Goal: Transaction & Acquisition: Purchase product/service

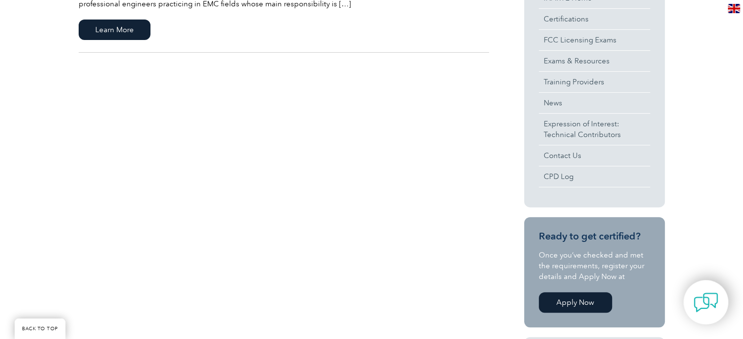
scroll to position [173, 0]
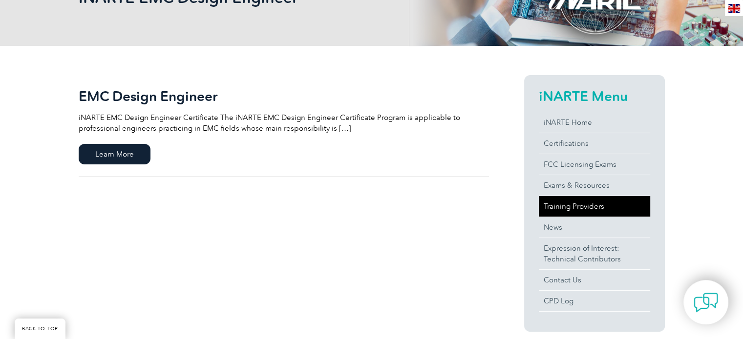
click at [586, 204] on link "Training Providers" at bounding box center [594, 206] width 111 height 21
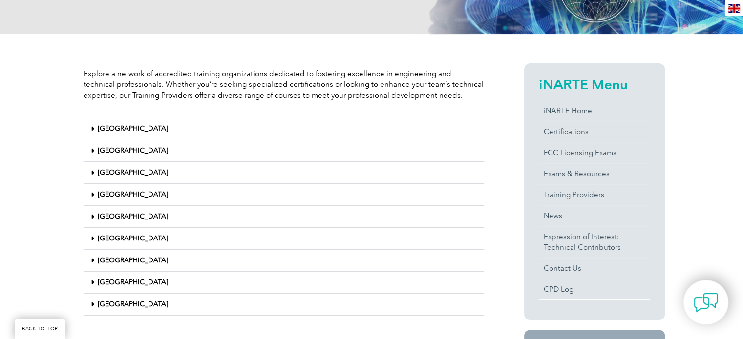
scroll to position [283, 0]
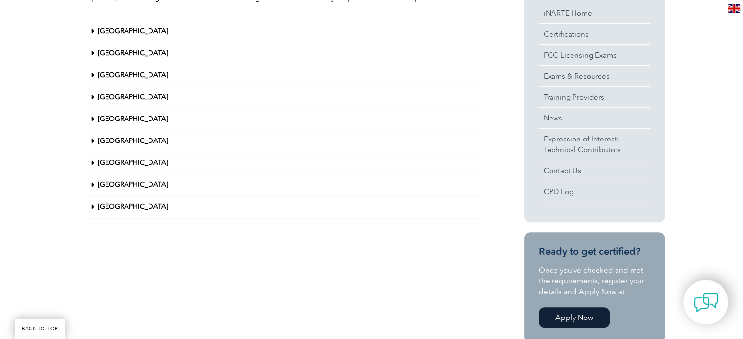
click at [134, 205] on link "United States" at bounding box center [133, 207] width 70 height 8
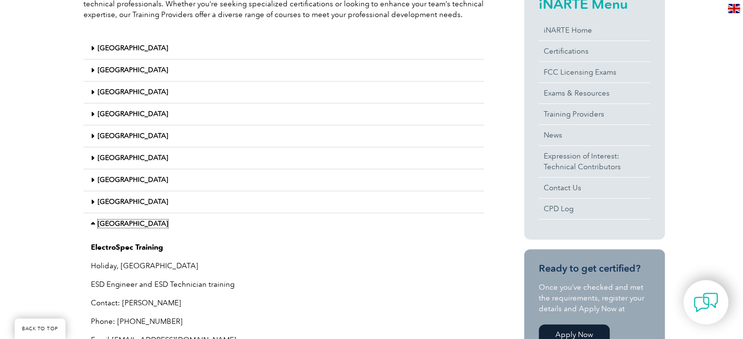
scroll to position [136, 0]
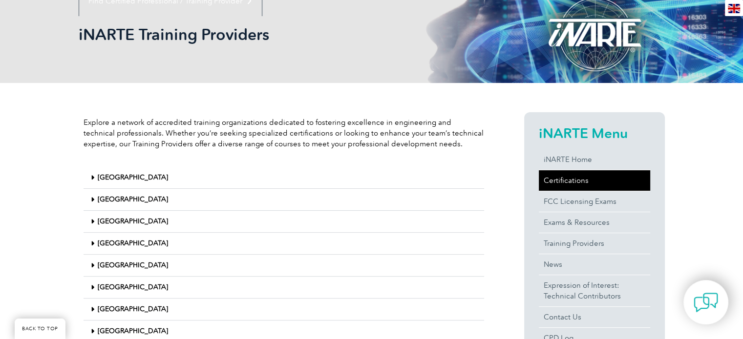
click at [567, 180] on link "Certifications" at bounding box center [594, 180] width 111 height 21
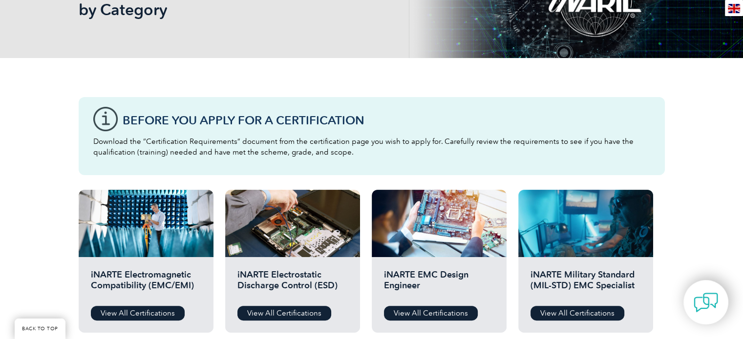
scroll to position [293, 0]
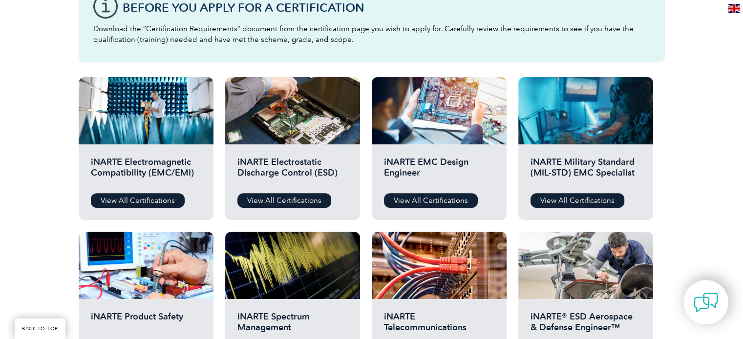
click at [676, 156] on div "Before You Apply For a Certification Download the “Certification Requirements” …" at bounding box center [371, 258] width 743 height 626
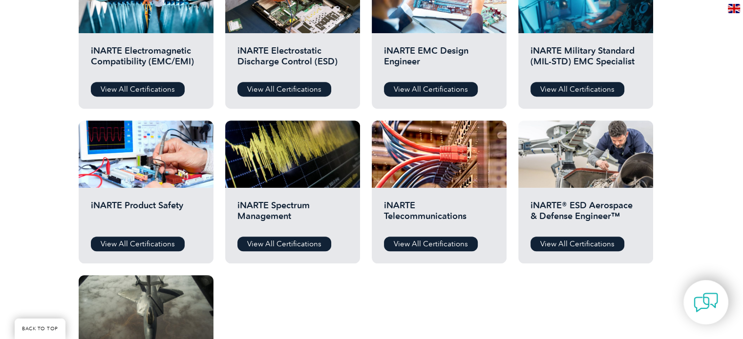
scroll to position [440, 0]
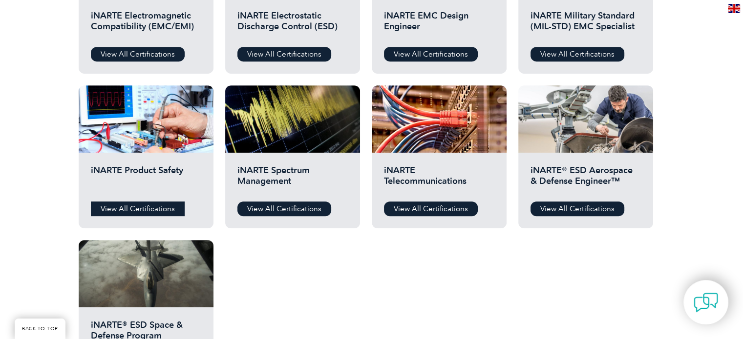
click at [144, 208] on link "View All Certifications" at bounding box center [138, 209] width 94 height 15
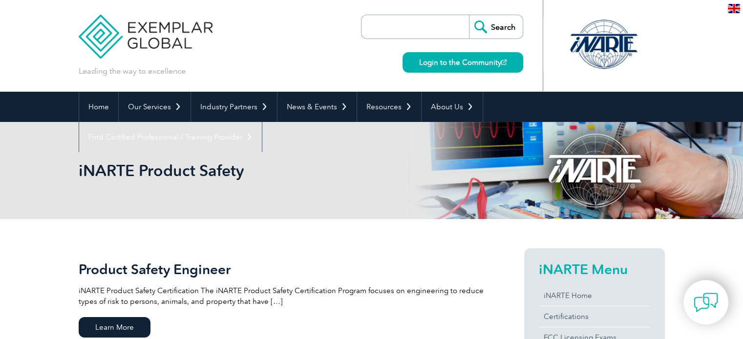
scroll to position [195, 0]
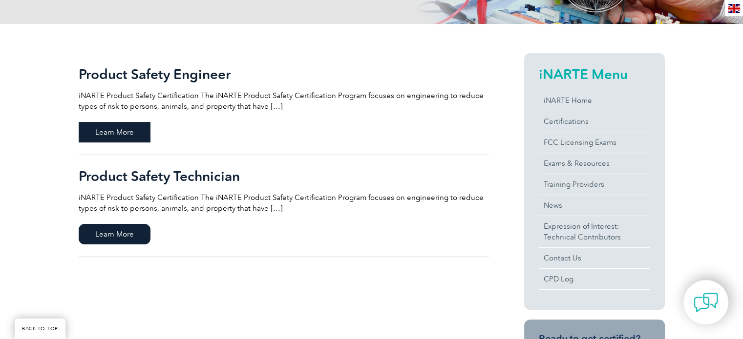
click at [134, 130] on span "Learn More" at bounding box center [115, 132] width 72 height 21
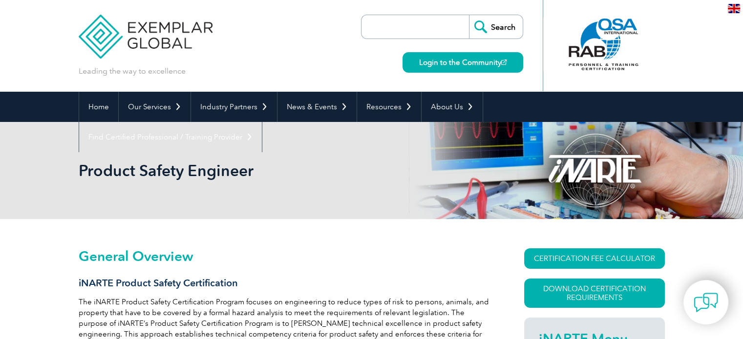
click at [103, 32] on img at bounding box center [146, 29] width 134 height 59
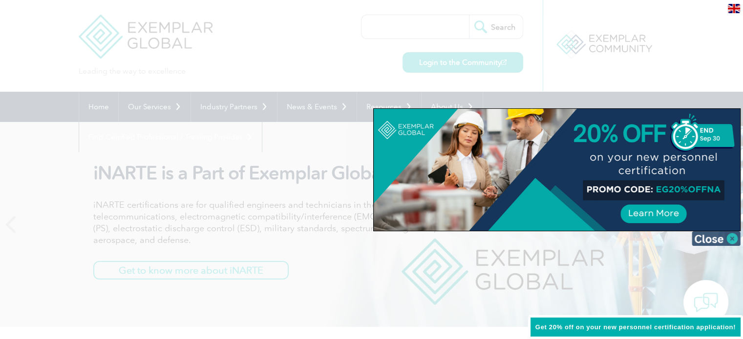
click at [718, 237] on img at bounding box center [716, 239] width 49 height 15
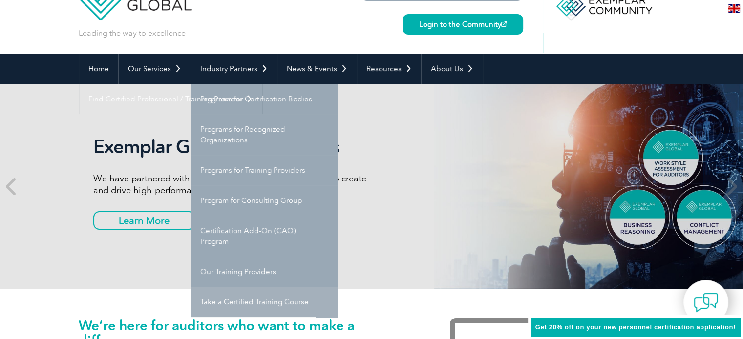
scroll to position [98, 0]
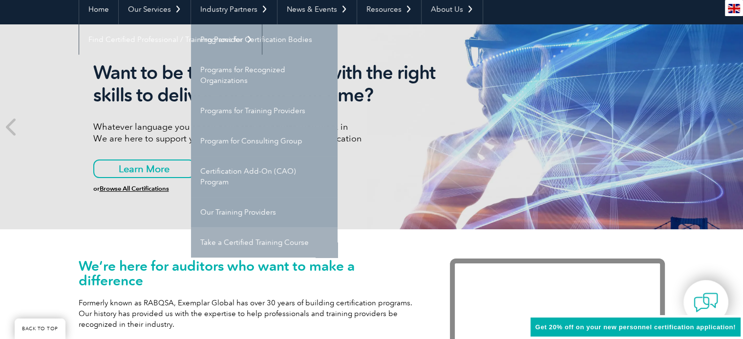
click at [295, 241] on link "Take a Certified Training Course" at bounding box center [264, 243] width 147 height 30
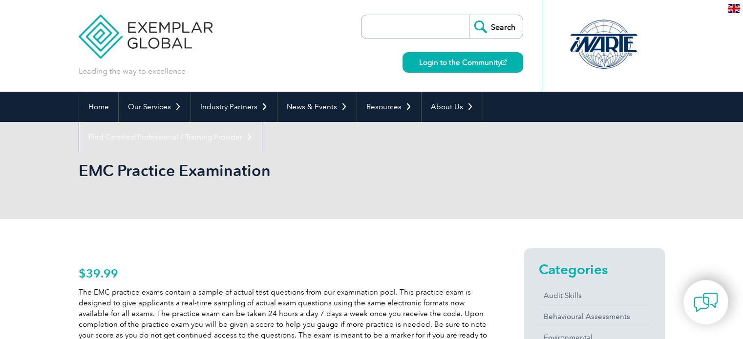
scroll to position [31, 0]
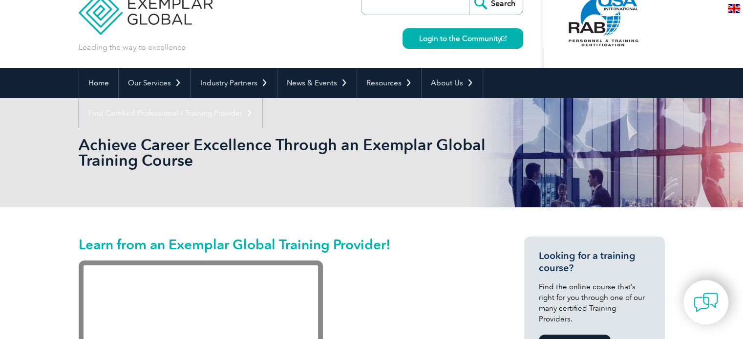
scroll to position [23, 0]
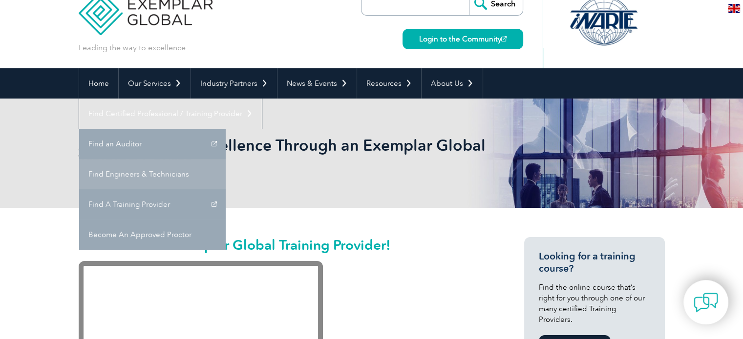
click at [226, 159] on link "Find Engineers & Technicians" at bounding box center [152, 174] width 147 height 30
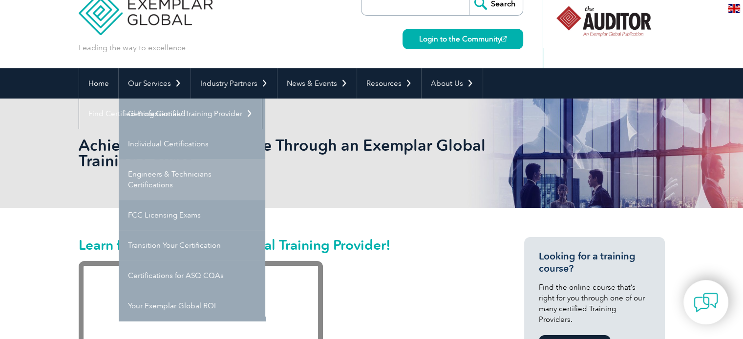
click at [182, 173] on link "Engineers & Technicians Certifications" at bounding box center [192, 179] width 147 height 41
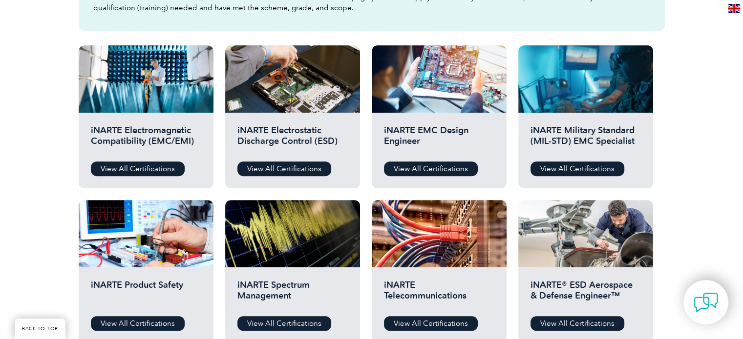
scroll to position [342, 0]
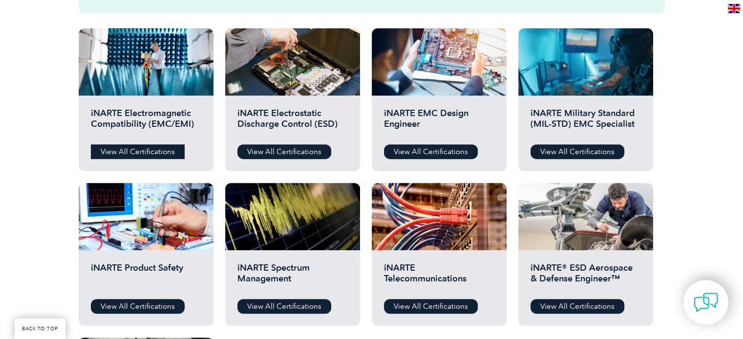
click at [155, 147] on link "View All Certifications" at bounding box center [138, 152] width 94 height 15
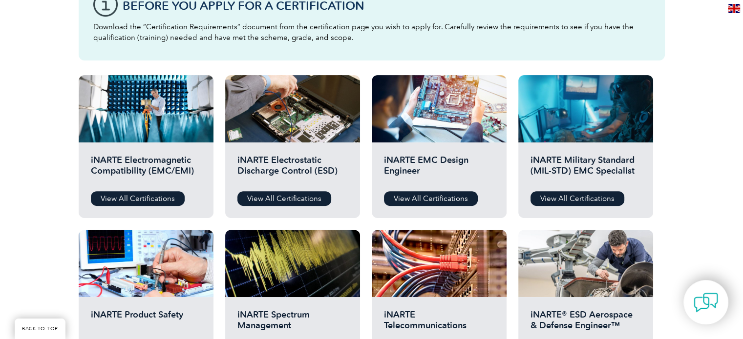
scroll to position [293, 0]
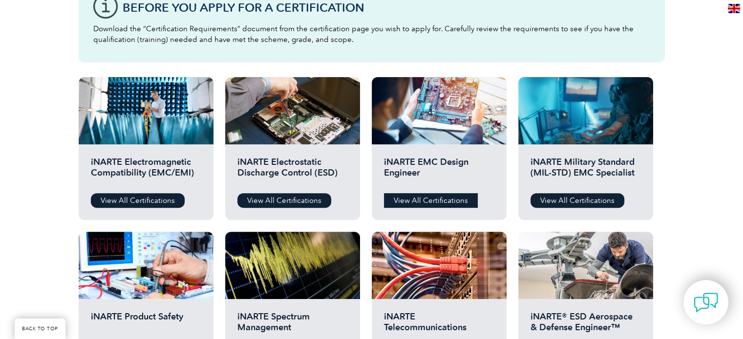
click at [442, 199] on link "View All Certifications" at bounding box center [431, 200] width 94 height 15
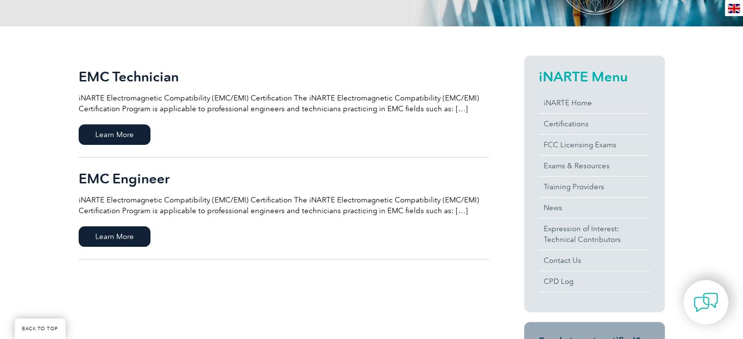
scroll to position [195, 0]
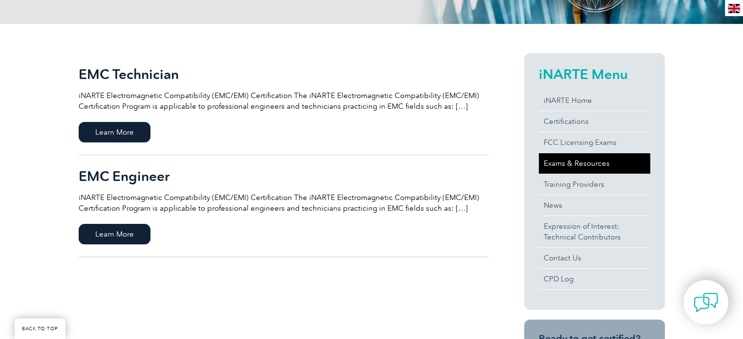
click at [563, 162] on link "Exams & Resources" at bounding box center [594, 163] width 111 height 21
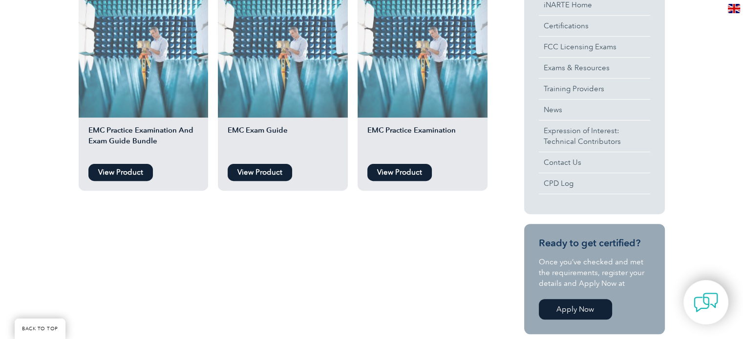
scroll to position [293, 0]
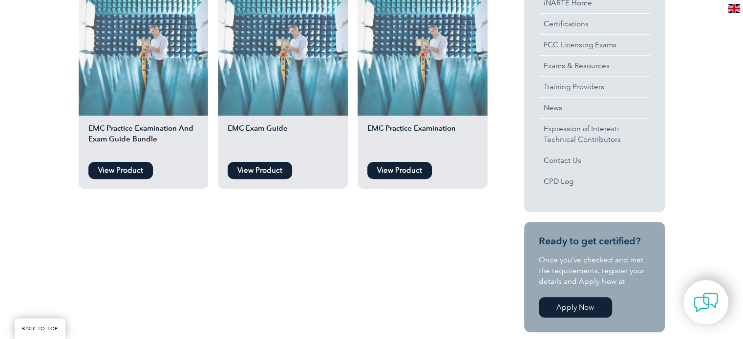
click at [264, 167] on link "View Product" at bounding box center [260, 170] width 64 height 17
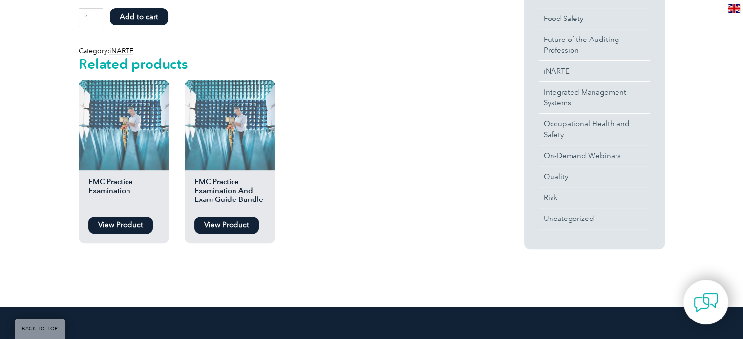
scroll to position [342, 0]
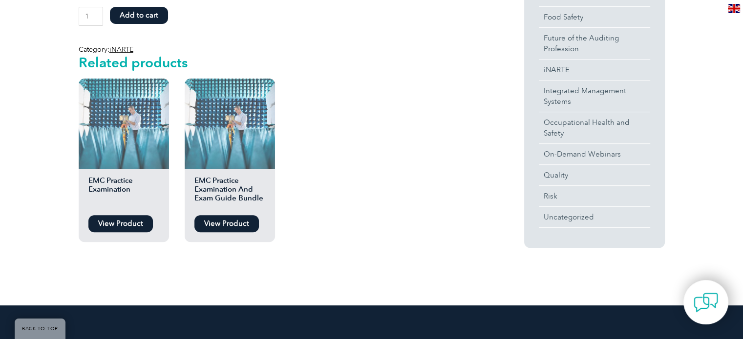
drag, startPoint x: 232, startPoint y: 168, endPoint x: 242, endPoint y: 170, distance: 10.7
click at [232, 168] on img at bounding box center [230, 124] width 90 height 90
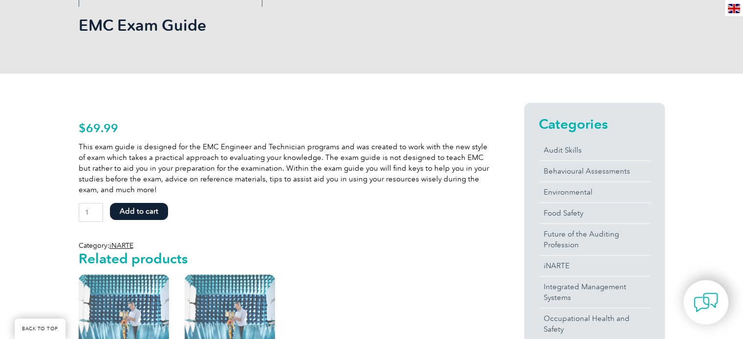
scroll to position [147, 0]
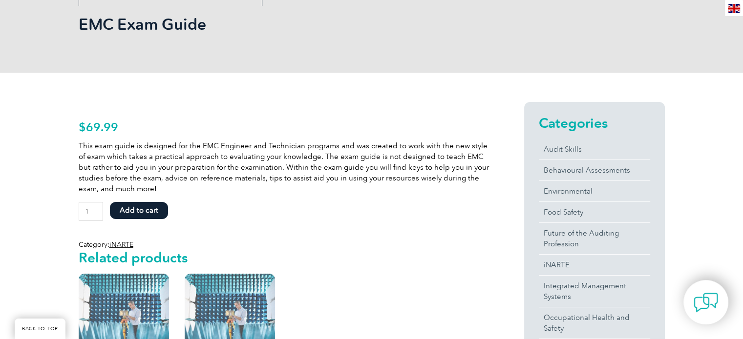
click at [156, 207] on button "Add to cart" at bounding box center [139, 210] width 58 height 17
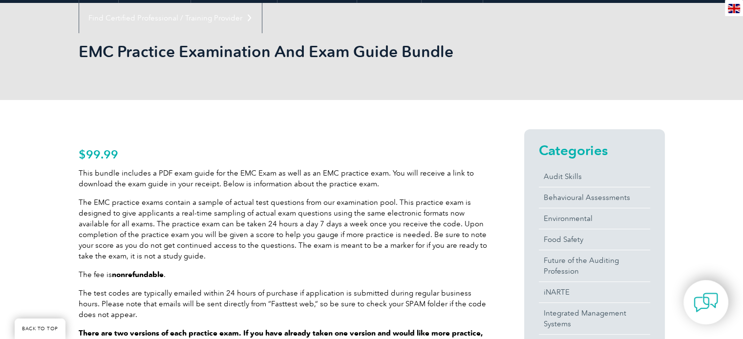
scroll to position [147, 0]
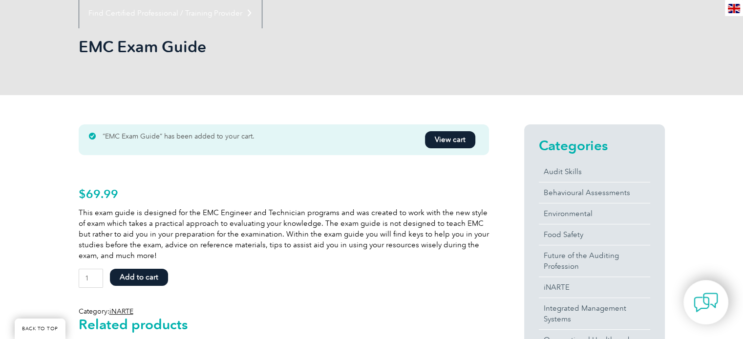
scroll to position [98, 0]
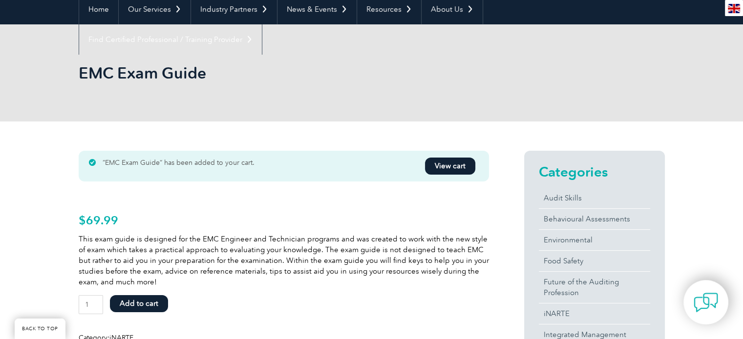
click at [458, 162] on link "View cart" at bounding box center [450, 166] width 50 height 17
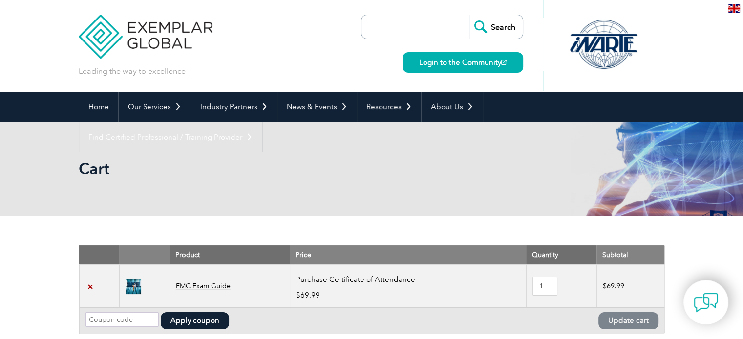
scroll to position [147, 0]
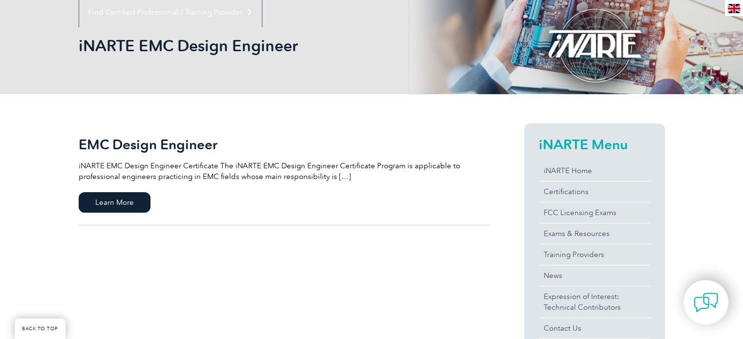
scroll to position [147, 0]
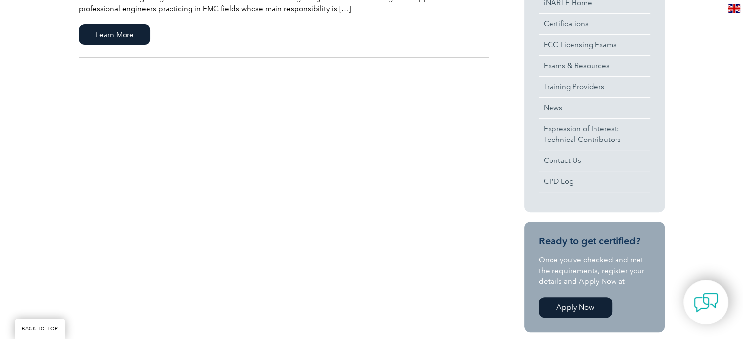
scroll to position [195, 0]
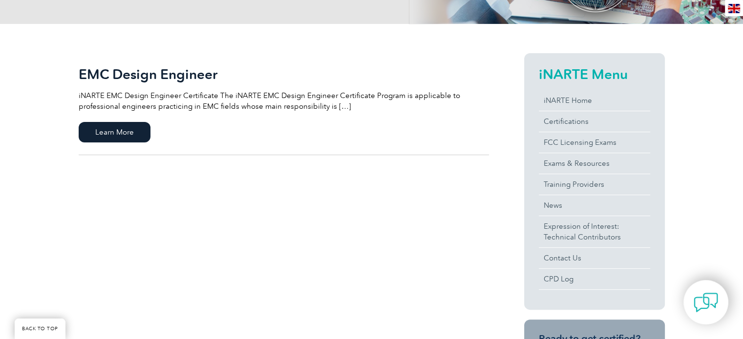
click at [349, 104] on p "iNARTE EMC Design Engineer Certificate The iNARTE EMC Design Engineer Certifica…" at bounding box center [284, 100] width 410 height 21
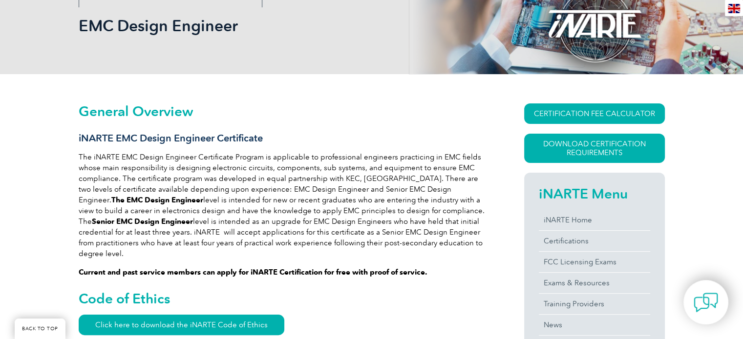
scroll to position [147, 0]
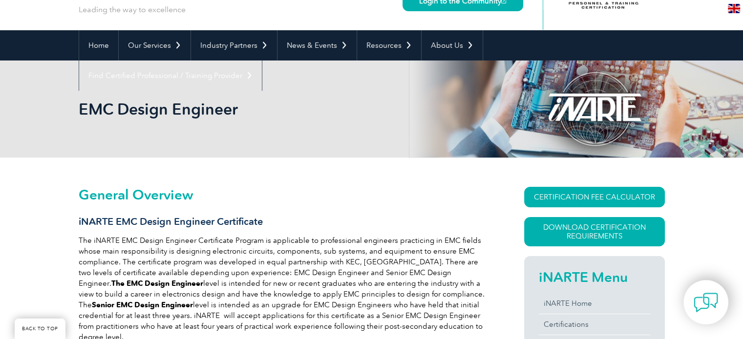
scroll to position [0, 0]
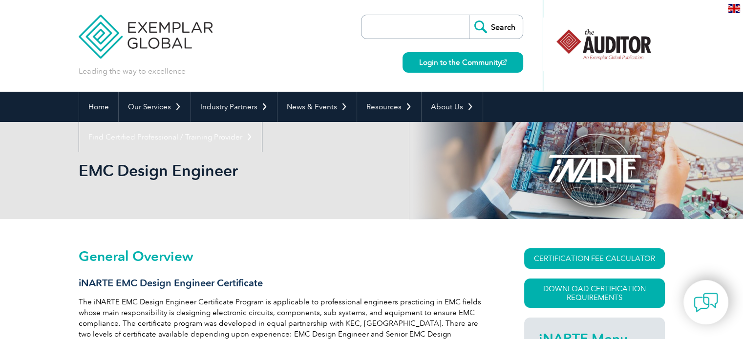
click at [734, 7] on img at bounding box center [734, 8] width 12 height 9
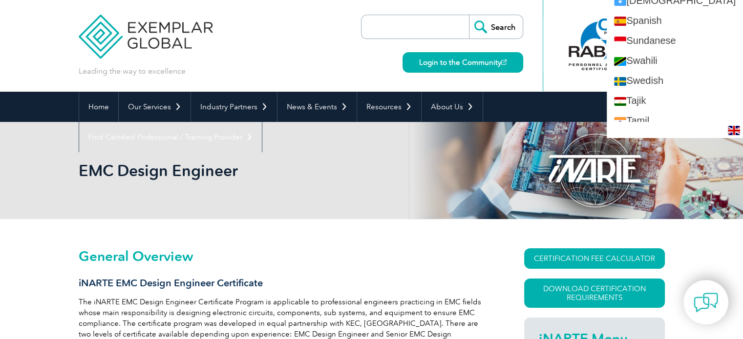
scroll to position [1598, 0]
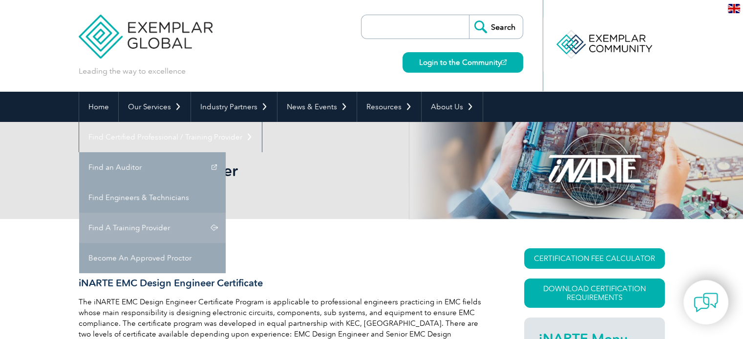
click at [226, 213] on link "Find A Training Provider" at bounding box center [152, 228] width 147 height 30
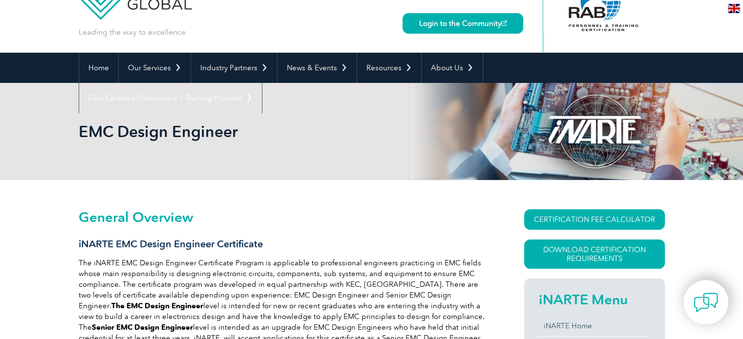
scroll to position [0, 0]
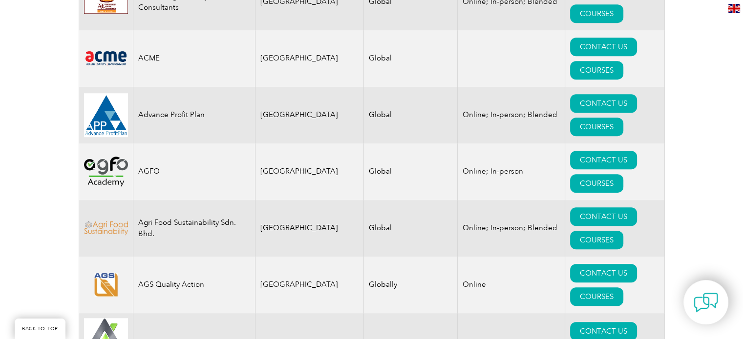
scroll to position [782, 0]
